Goal: Find specific page/section: Find specific page/section

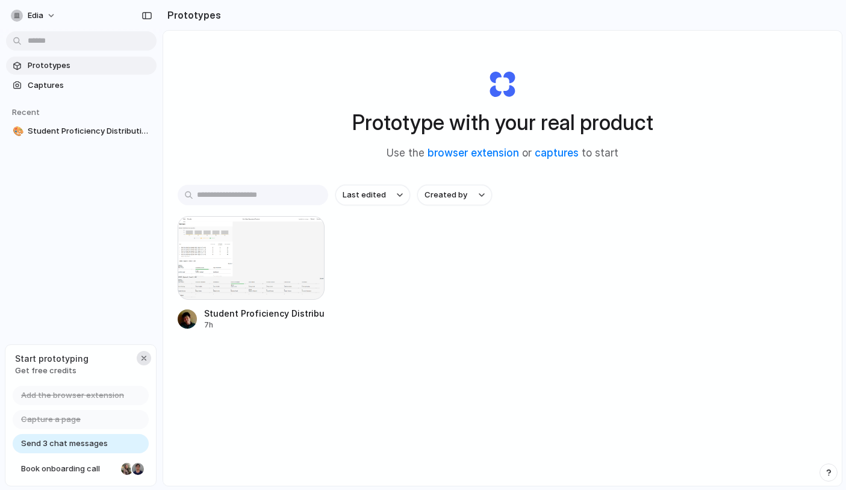
click at [142, 355] on div "button" at bounding box center [144, 358] width 10 height 10
